Goal: Information Seeking & Learning: Learn about a topic

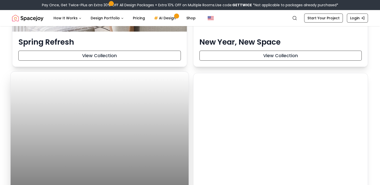
scroll to position [2108, 0]
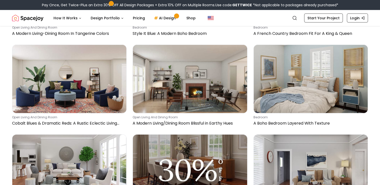
scroll to position [1606, 0]
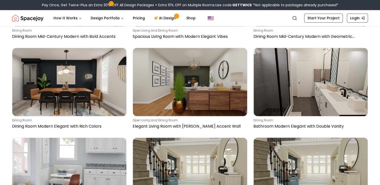
scroll to position [728, 0]
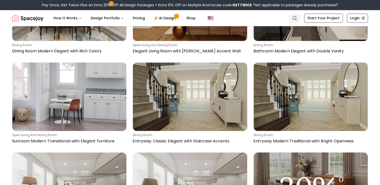
click at [296, 19] on icon "Global" at bounding box center [294, 18] width 5 height 5
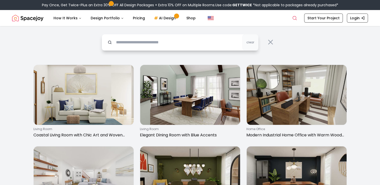
click at [171, 38] on input "text" at bounding box center [180, 42] width 157 height 17
type input "*******"
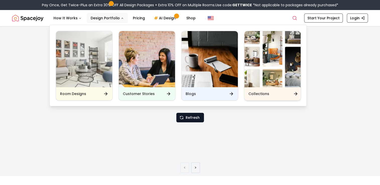
click at [255, 79] on img "Main" at bounding box center [272, 59] width 56 height 56
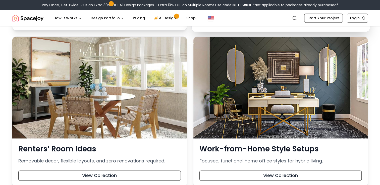
scroll to position [753, 0]
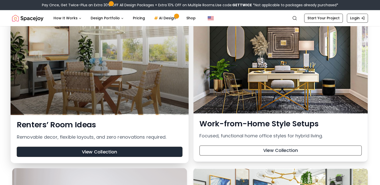
click at [97, 154] on button "View Collection" at bounding box center [99, 152] width 165 height 10
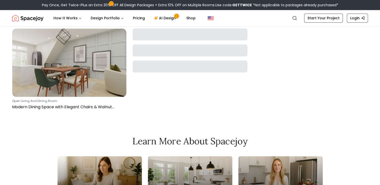
scroll to position [452, 0]
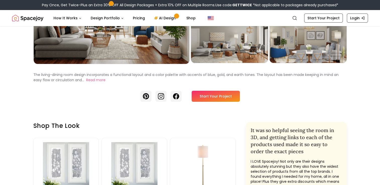
scroll to position [100, 0]
